Goal: Navigation & Orientation: Find specific page/section

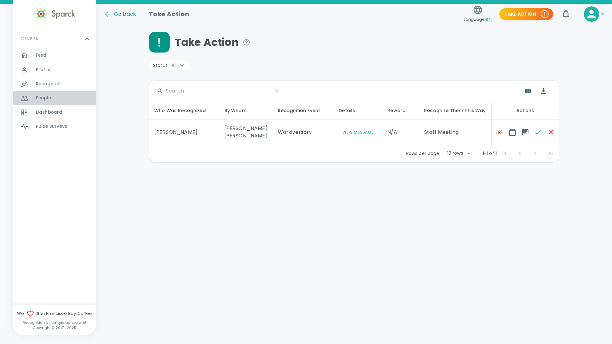
click at [51, 93] on div "People 0" at bounding box center [54, 98] width 83 height 14
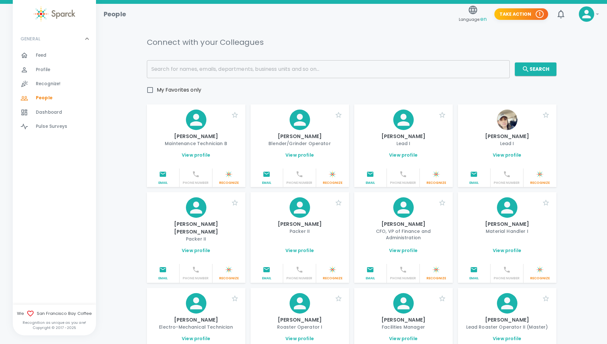
click at [50, 56] on div "Feed 0" at bounding box center [66, 55] width 60 height 9
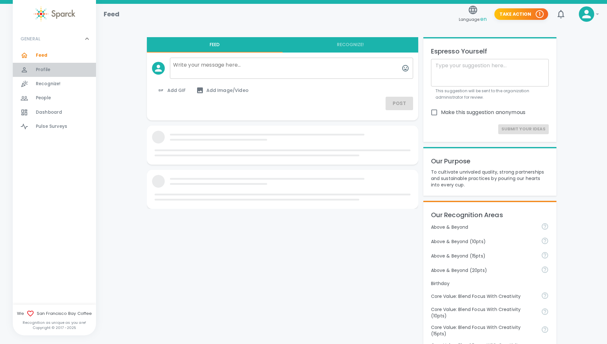
click at [47, 69] on span "Profile" at bounding box center [43, 70] width 14 height 6
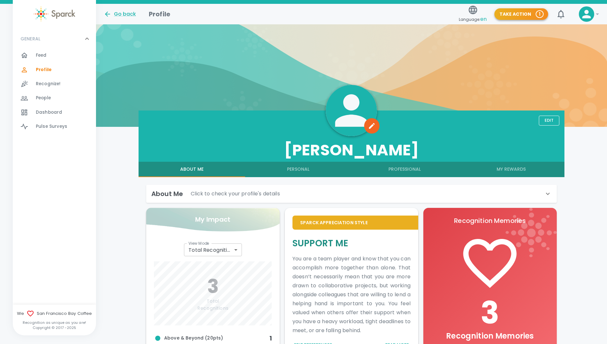
click at [524, 9] on button "Take Action 1" at bounding box center [522, 14] width 54 height 12
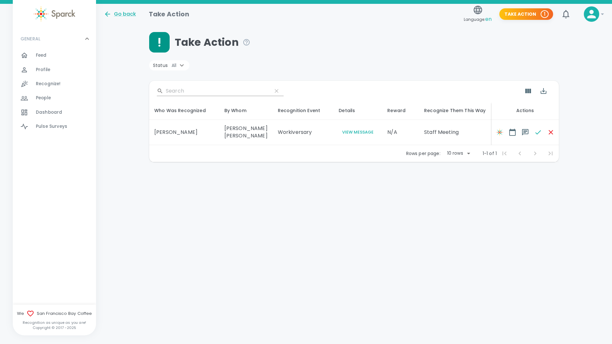
click at [36, 42] on p "GENERAL" at bounding box center [30, 39] width 20 height 6
click at [37, 40] on p "GENERAL" at bounding box center [30, 39] width 20 height 6
click at [57, 15] on img at bounding box center [55, 13] width 42 height 15
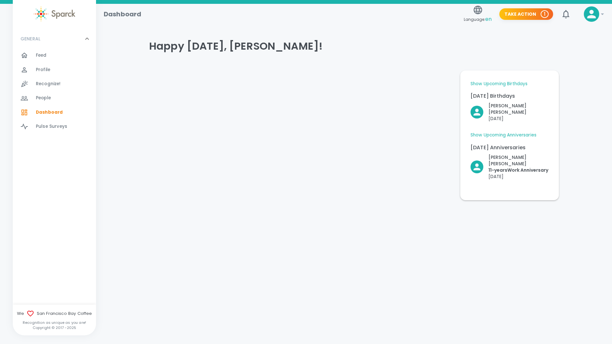
click at [514, 84] on link "Show Upcoming Birthdays" at bounding box center [499, 84] width 57 height 6
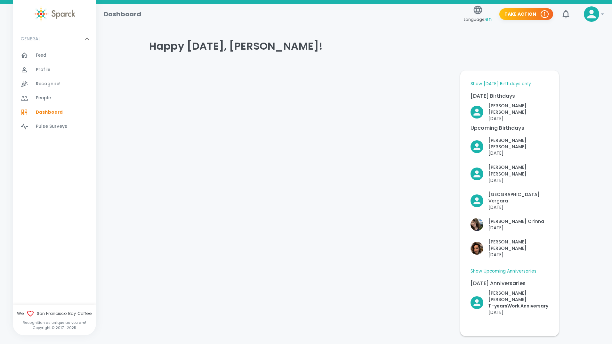
click at [509, 82] on link "Show [DATE] Birthdays only" at bounding box center [501, 84] width 61 height 6
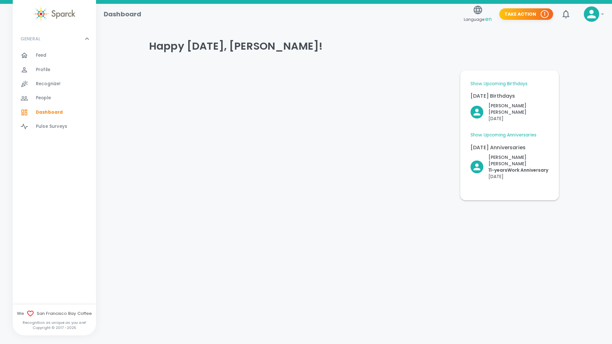
click at [519, 132] on link "Show Upcoming Anniversaries" at bounding box center [504, 135] width 66 height 6
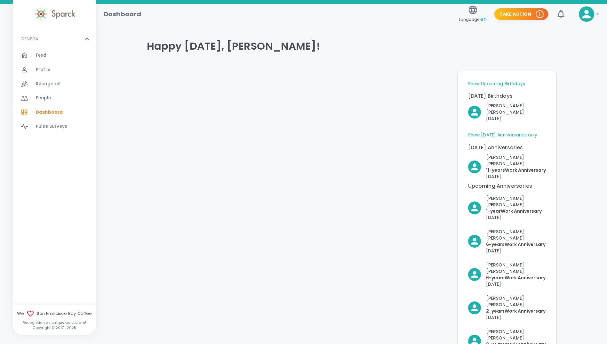
click at [518, 83] on link "Show Upcoming Birthdays" at bounding box center [496, 84] width 57 height 6
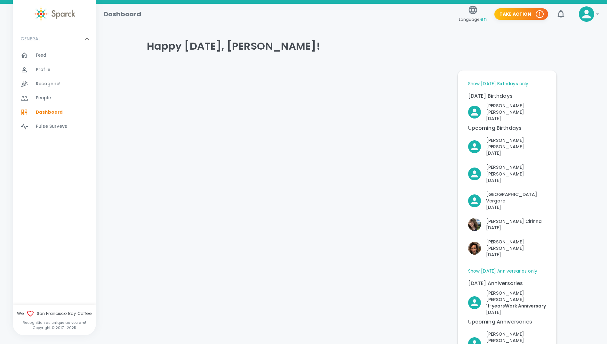
click at [44, 66] on span "Profile 0" at bounding box center [43, 69] width 14 height 9
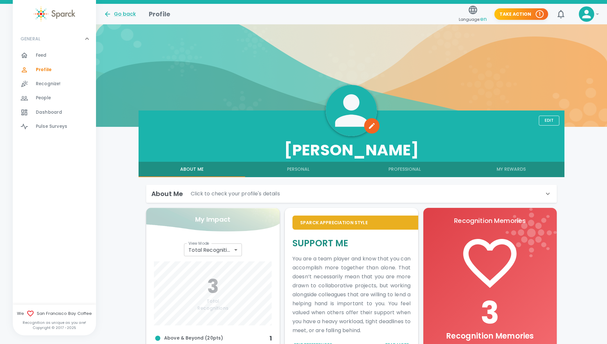
click at [58, 90] on div "Recognize! 0" at bounding box center [54, 84] width 83 height 14
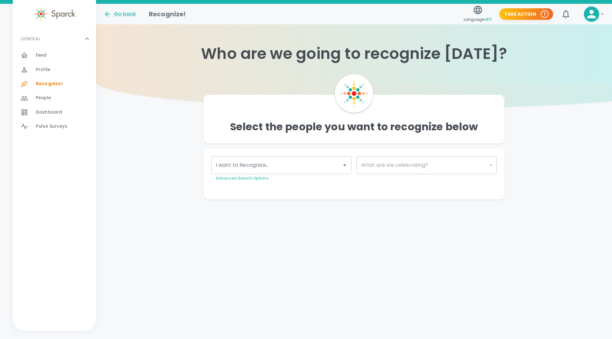
click at [40, 99] on span "People" at bounding box center [43, 98] width 15 height 6
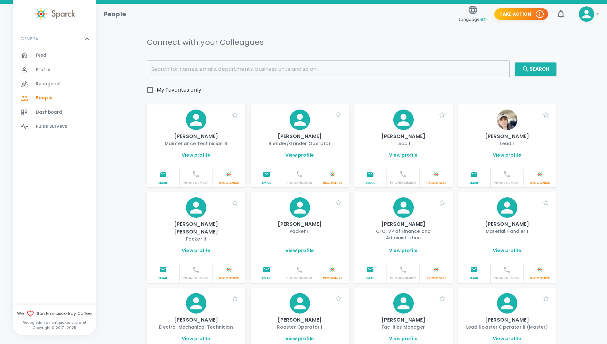
click at [379, 74] on input "text" at bounding box center [328, 69] width 363 height 18
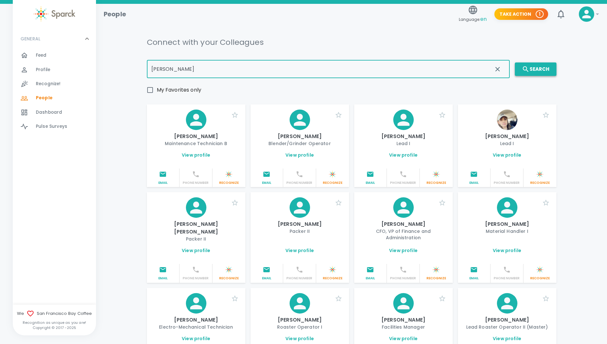
type input "[PERSON_NAME]"
click at [544, 67] on button "Search" at bounding box center [536, 68] width 42 height 13
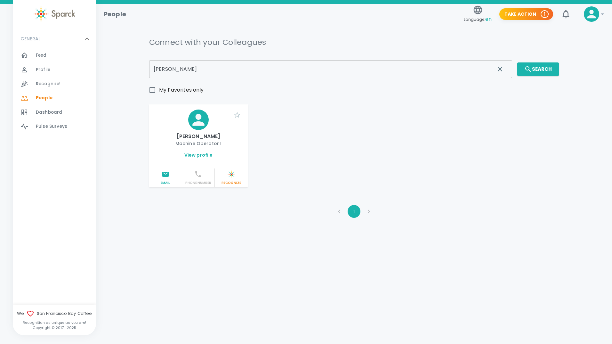
click at [201, 157] on link "View profile" at bounding box center [198, 155] width 28 height 6
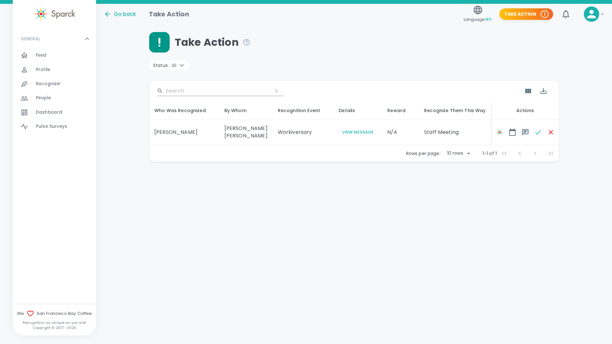
click at [51, 71] on div "Profile 0" at bounding box center [66, 69] width 60 height 9
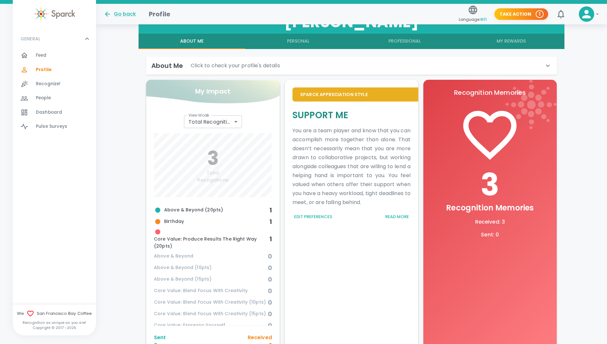
scroll to position [190, 0]
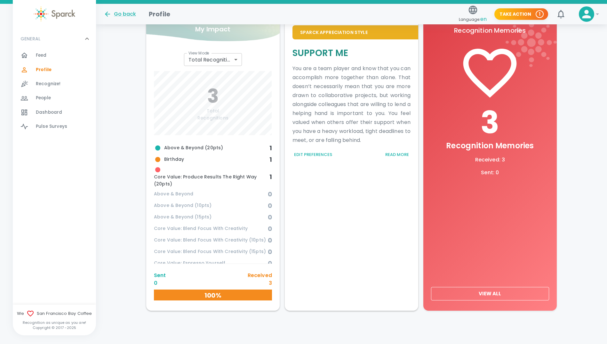
click at [495, 294] on button "View All" at bounding box center [490, 293] width 118 height 13
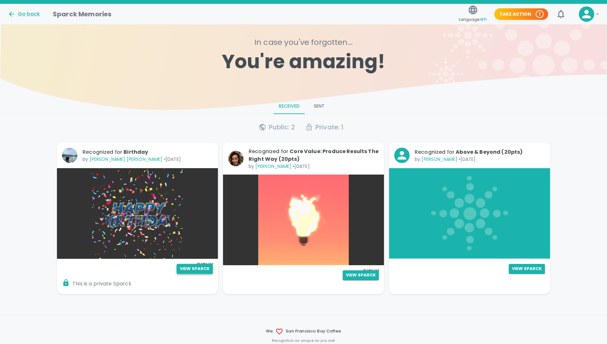
click at [203, 269] on button "View Sparck" at bounding box center [195, 269] width 36 height 10
